Goal: Task Accomplishment & Management: Manage account settings

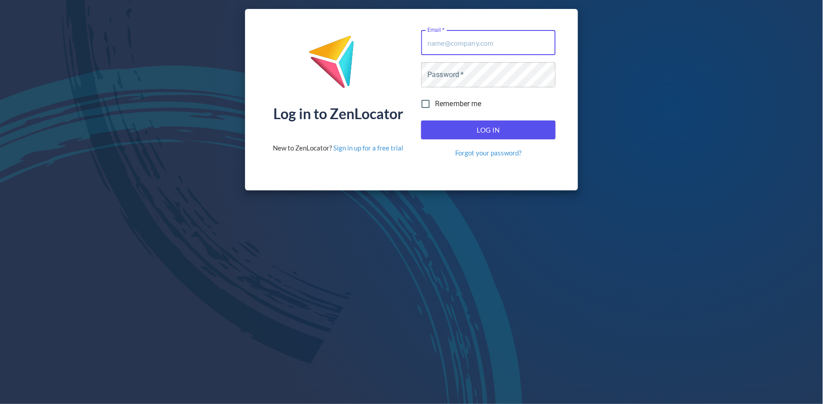
click at [486, 48] on input "Email   *" at bounding box center [488, 42] width 134 height 25
click at [0, 404] on com-1password-button at bounding box center [0, 404] width 0 height 0
type input "laura@cleverific.com"
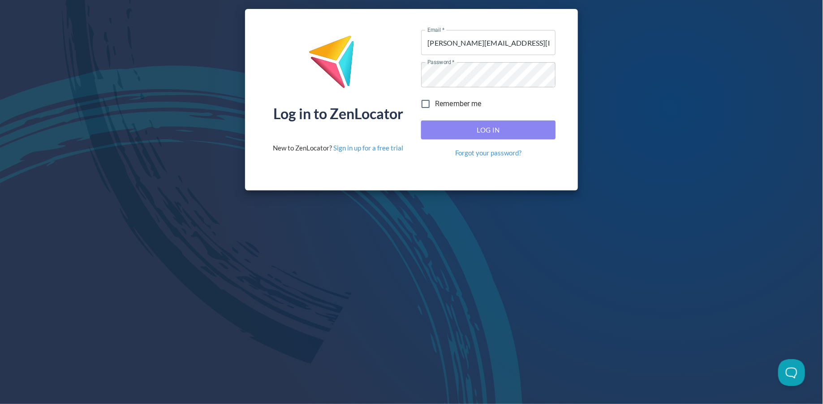
click at [465, 131] on span "Log In" at bounding box center [488, 130] width 115 height 12
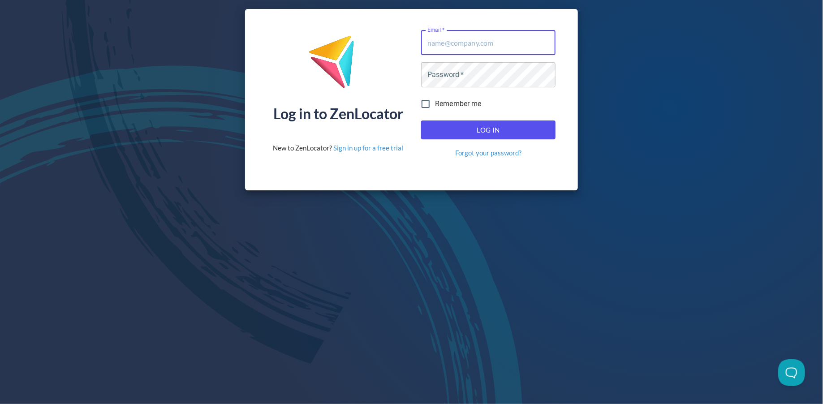
type input "[PERSON_NAME][EMAIL_ADDRESS][DOMAIN_NAME]"
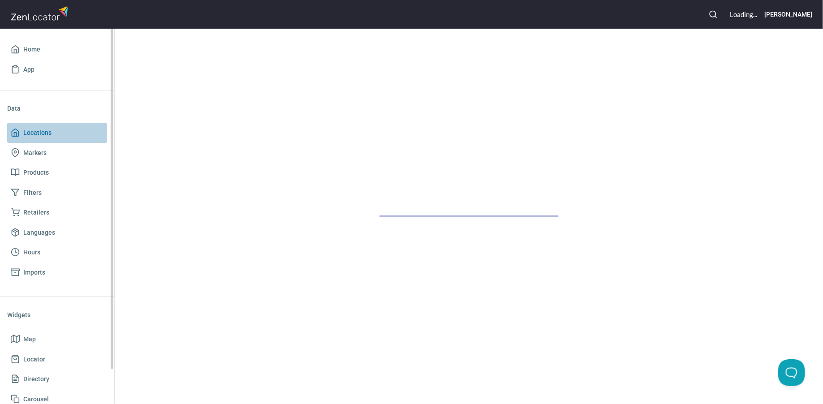
click at [69, 133] on span "Locations" at bounding box center [57, 132] width 93 height 11
click at [85, 49] on span "Home" at bounding box center [57, 49] width 93 height 11
